Goal: Transaction & Acquisition: Register for event/course

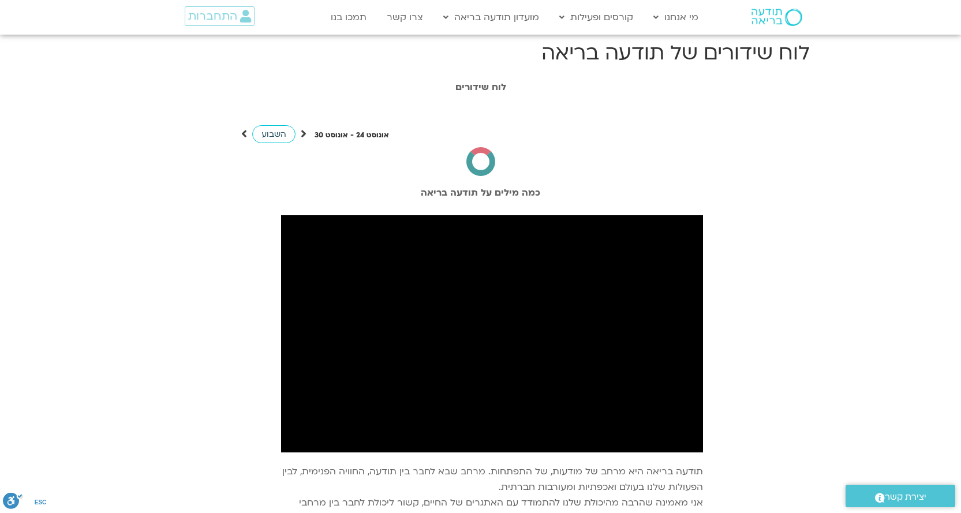
click at [272, 135] on span "השבוע" at bounding box center [274, 134] width 25 height 11
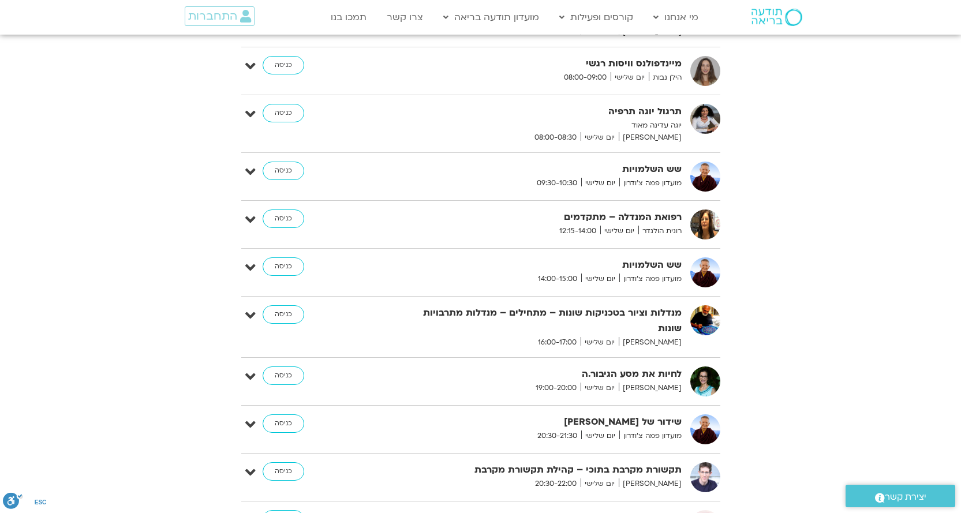
scroll to position [404, 0]
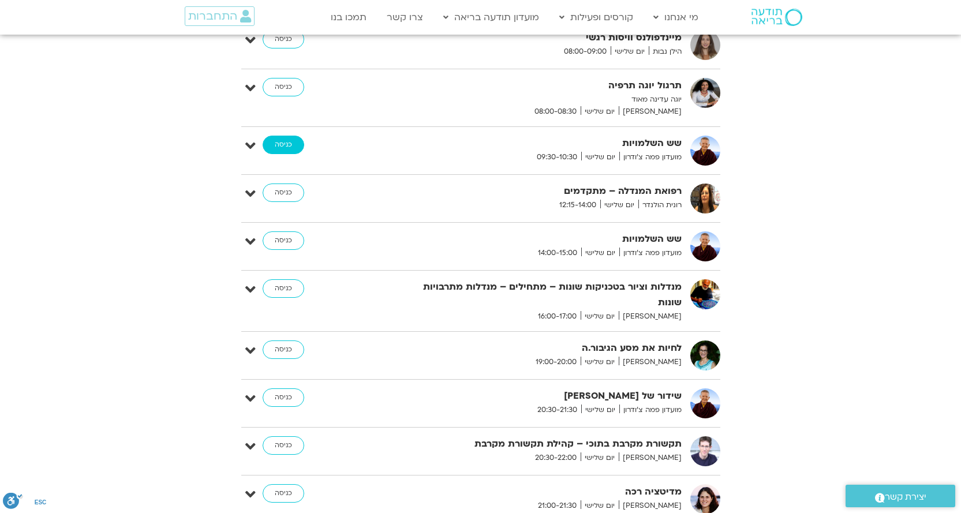
click at [289, 148] on link "כניסה" at bounding box center [284, 145] width 42 height 18
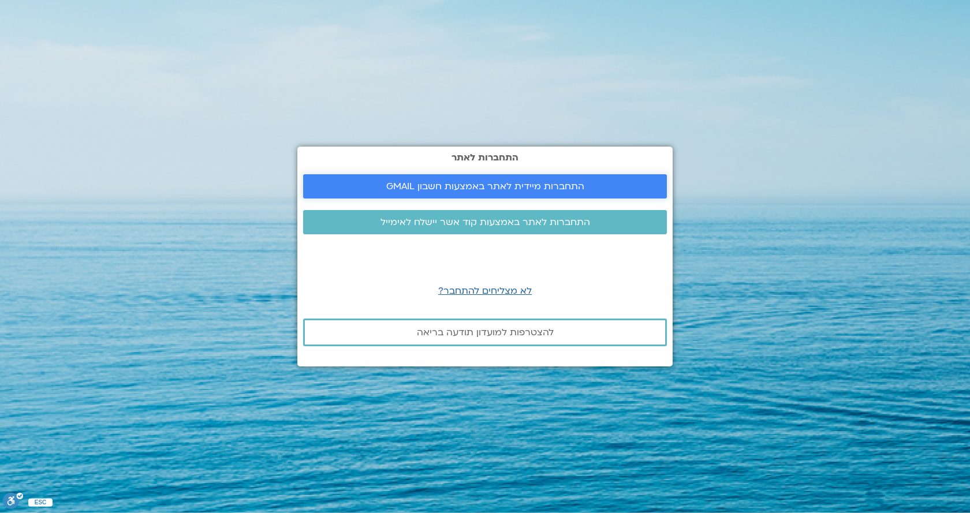
click at [455, 177] on link "התחברות מיידית לאתר באמצעות חשבון GMAIL" at bounding box center [485, 186] width 364 height 24
